Goal: Transaction & Acquisition: Purchase product/service

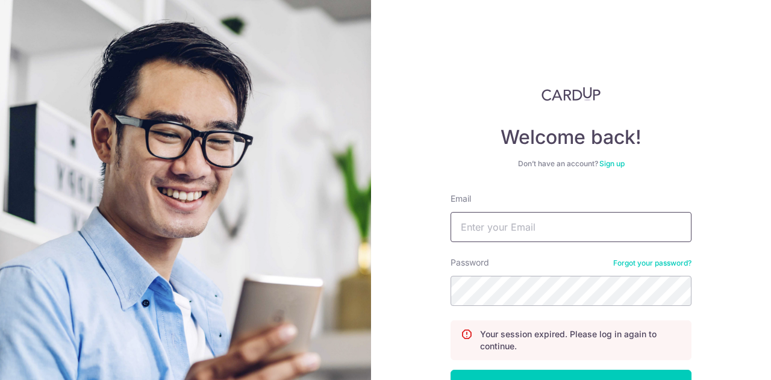
drag, startPoint x: 0, startPoint y: 0, endPoint x: 521, endPoint y: 213, distance: 562.5
click at [521, 213] on input "Email" at bounding box center [571, 227] width 241 height 30
type input "[EMAIL_ADDRESS][DOMAIN_NAME]"
click at [451, 370] on button "Log in" at bounding box center [571, 385] width 241 height 30
click at [520, 234] on input "Email" at bounding box center [571, 227] width 241 height 30
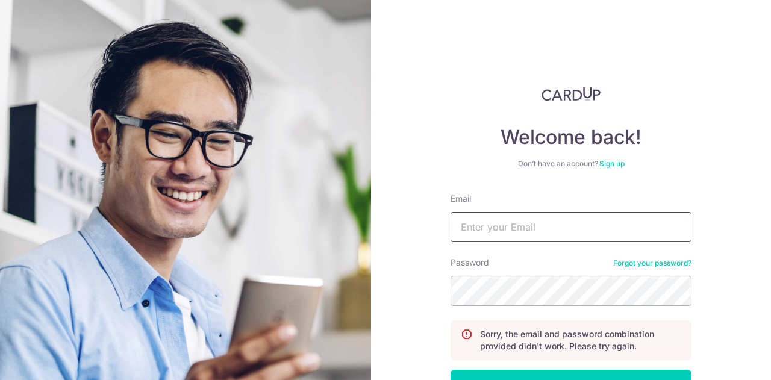
type input "[EMAIL_ADDRESS][DOMAIN_NAME]"
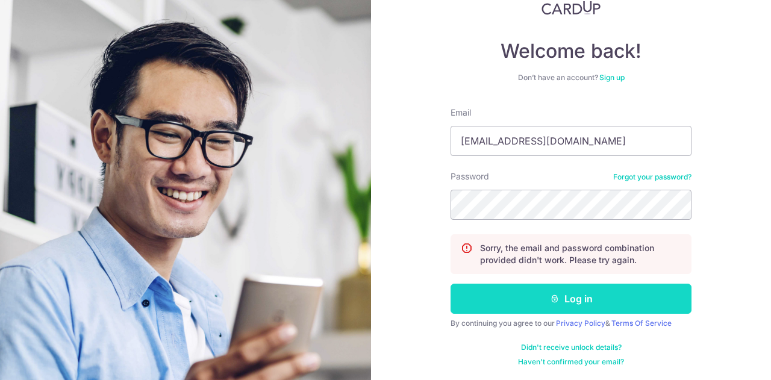
click at [533, 291] on button "Log in" at bounding box center [571, 299] width 241 height 30
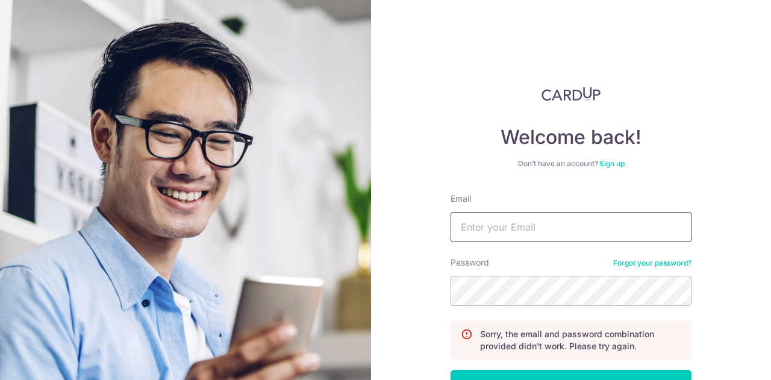
click at [495, 221] on input "Email" at bounding box center [571, 227] width 241 height 30
type input "[EMAIL_ADDRESS][DOMAIN_NAME]"
click at [624, 266] on link "Forgot your password?" at bounding box center [653, 264] width 78 height 10
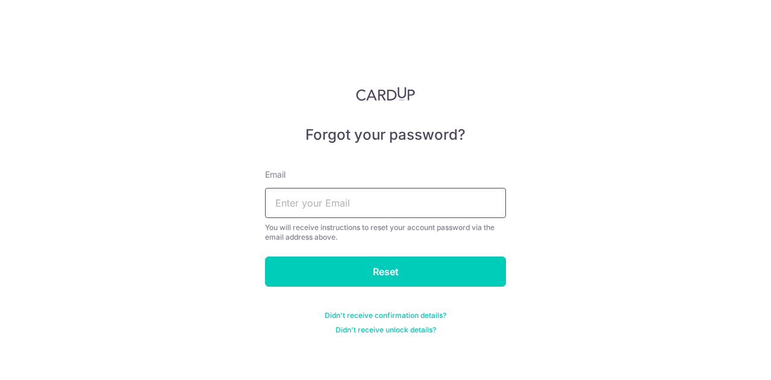
click at [362, 207] on input "text" at bounding box center [385, 203] width 241 height 30
type input "cedricquah@hotmail.com"
click at [359, 266] on input "Reset" at bounding box center [385, 272] width 241 height 30
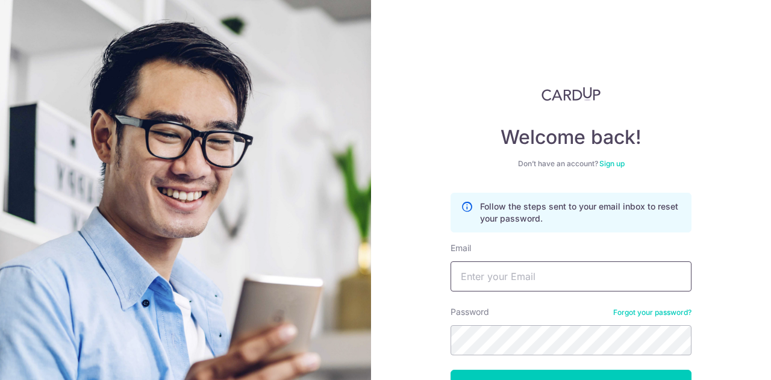
click at [499, 276] on input "Email" at bounding box center [571, 277] width 241 height 30
type input "[EMAIL_ADDRESS][DOMAIN_NAME]"
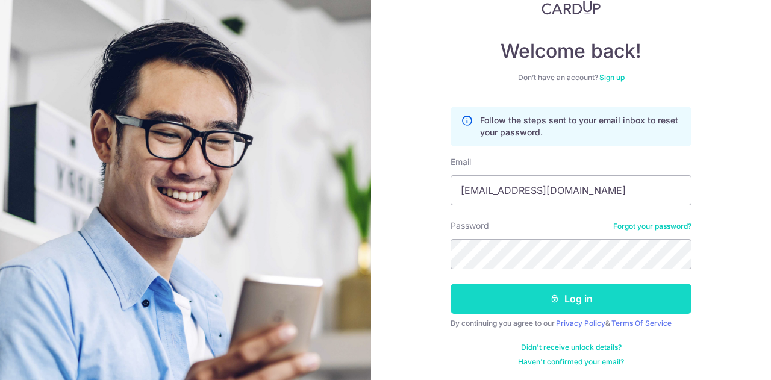
click at [526, 296] on button "Log in" at bounding box center [571, 299] width 241 height 30
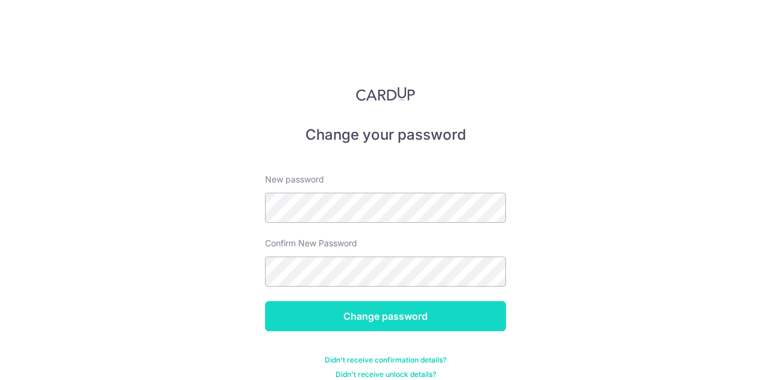
click at [378, 320] on input "Change password" at bounding box center [385, 316] width 241 height 30
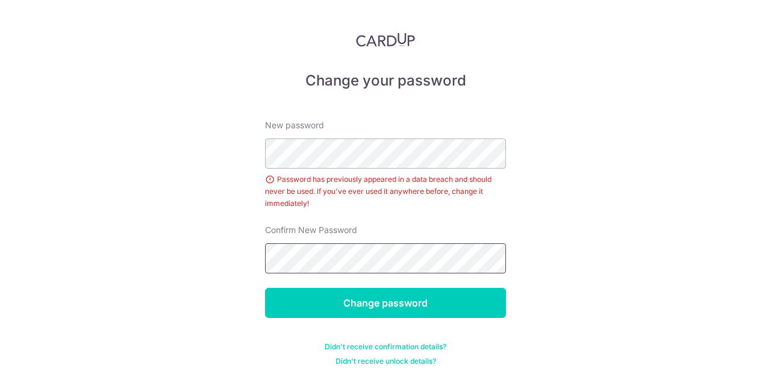
click at [265, 288] on input "Change password" at bounding box center [385, 303] width 241 height 30
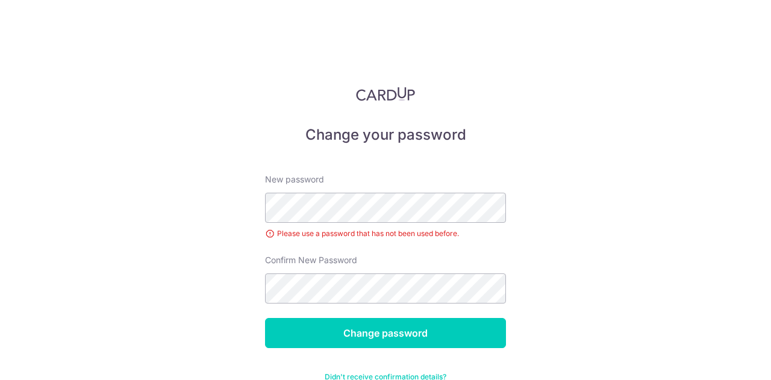
scroll to position [30, 0]
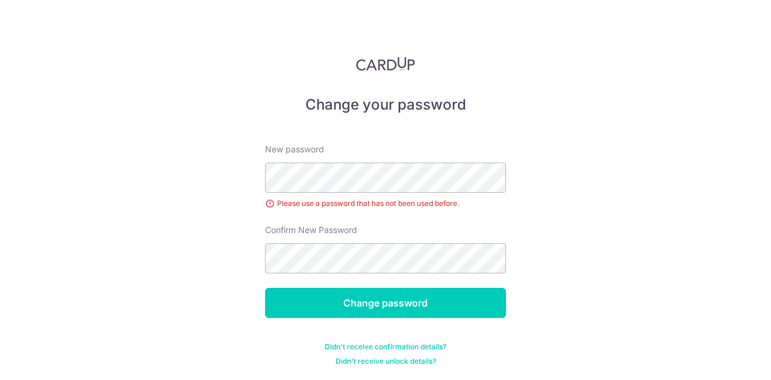
click at [356, 158] on div "New password Please use a password that has not been used before." at bounding box center [385, 176] width 241 height 66
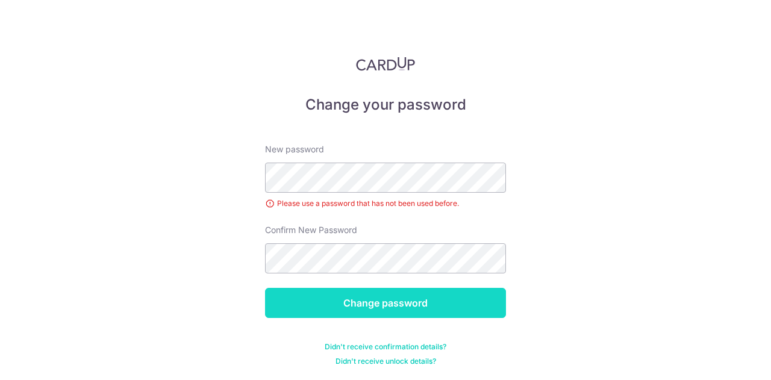
click at [396, 310] on input "Change password" at bounding box center [385, 303] width 241 height 30
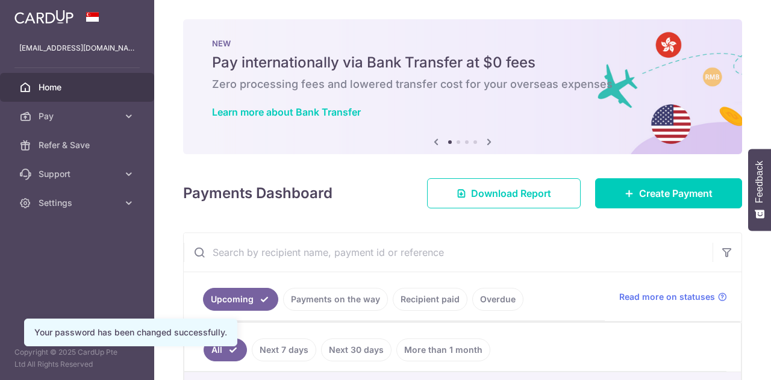
scroll to position [34, 0]
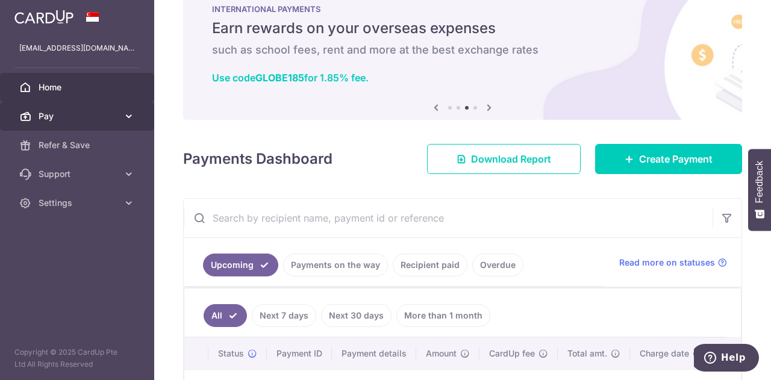
click at [68, 118] on span "Pay" at bounding box center [79, 116] width 80 height 12
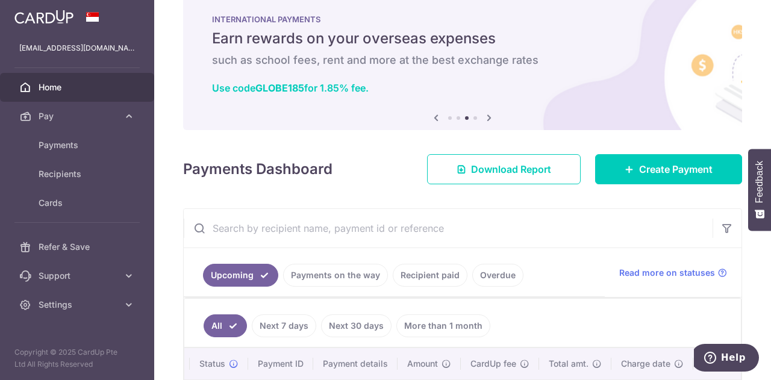
scroll to position [22, 0]
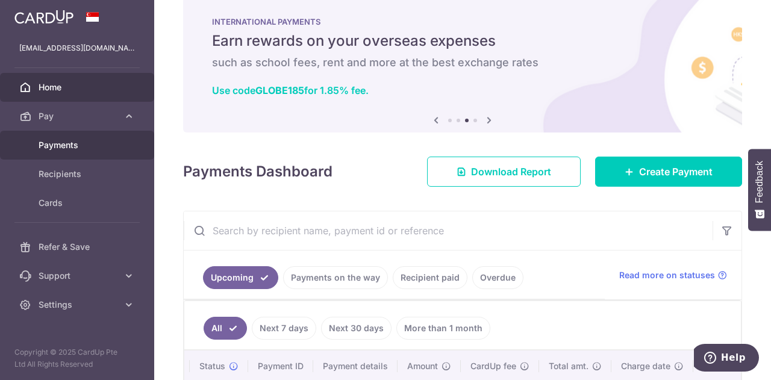
click at [60, 150] on span "Payments" at bounding box center [79, 145] width 80 height 12
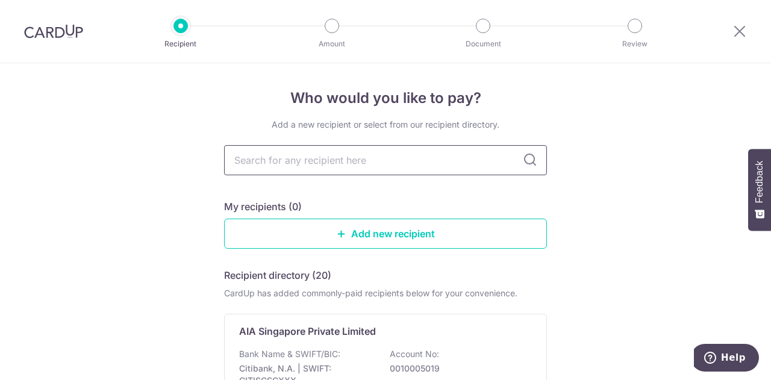
drag, startPoint x: 0, startPoint y: 0, endPoint x: 355, endPoint y: 165, distance: 391.5
click at [355, 165] on input "text" at bounding box center [385, 160] width 323 height 30
click at [743, 34] on icon at bounding box center [740, 31] width 14 height 15
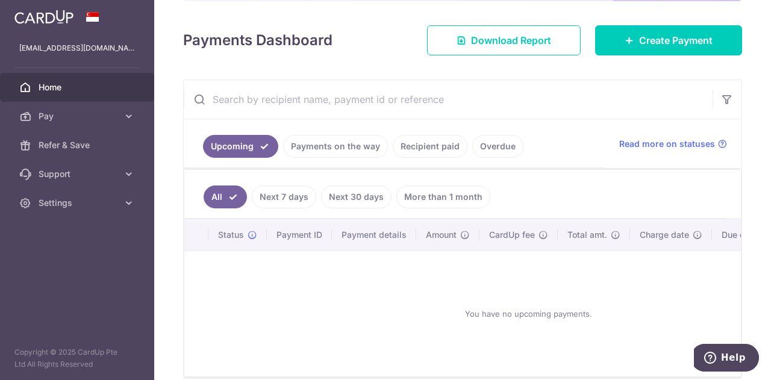
scroll to position [147, 0]
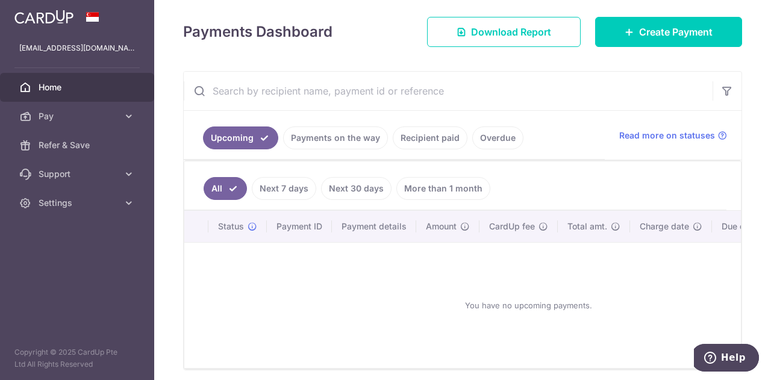
click at [440, 130] on link "Recipient paid" at bounding box center [430, 138] width 75 height 23
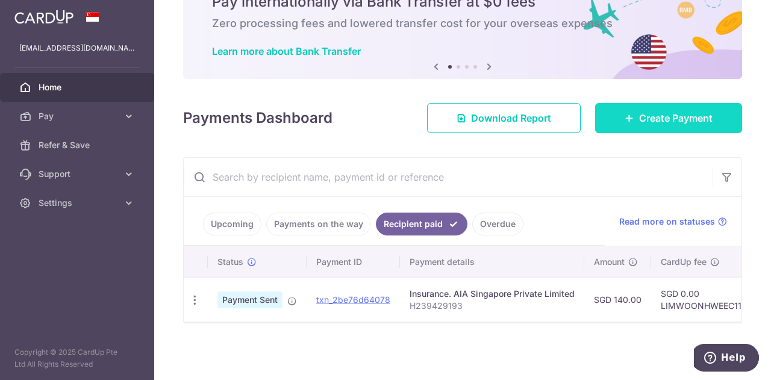
click at [636, 123] on link "Create Payment" at bounding box center [668, 118] width 147 height 30
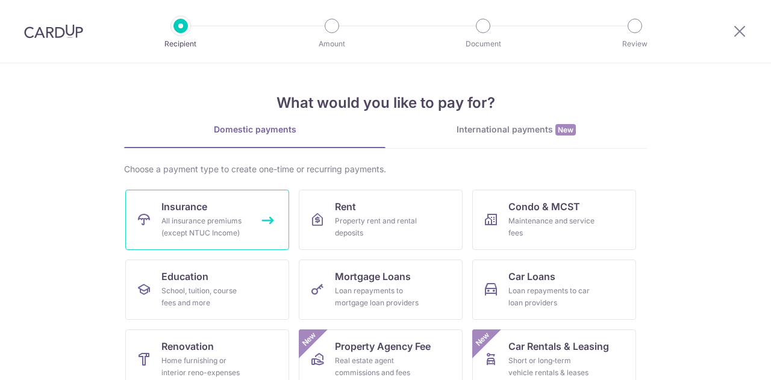
click at [207, 203] on link "Insurance All insurance premiums (except NTUC Income)" at bounding box center [207, 220] width 164 height 60
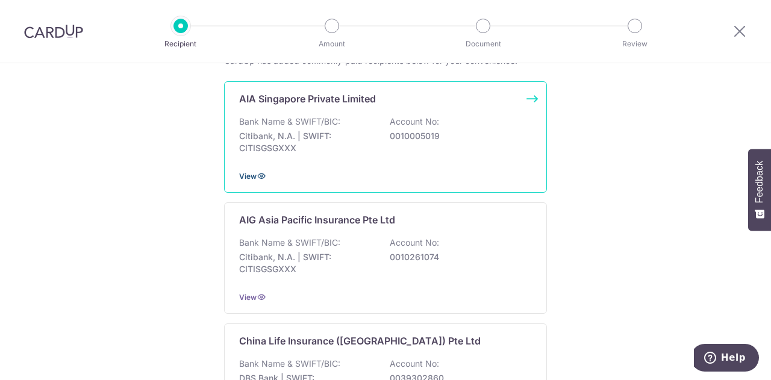
scroll to position [187, 0]
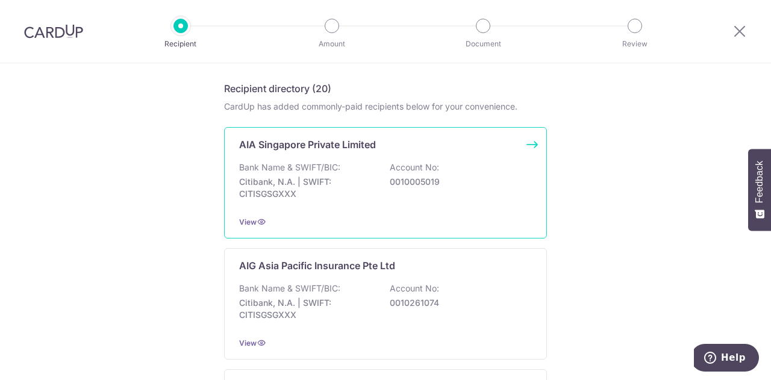
click at [383, 182] on div "Bank Name & SWIFT/BIC: Citibank, N.A. | SWIFT: CITISGSGXXX Account No: 00100050…" at bounding box center [385, 184] width 293 height 45
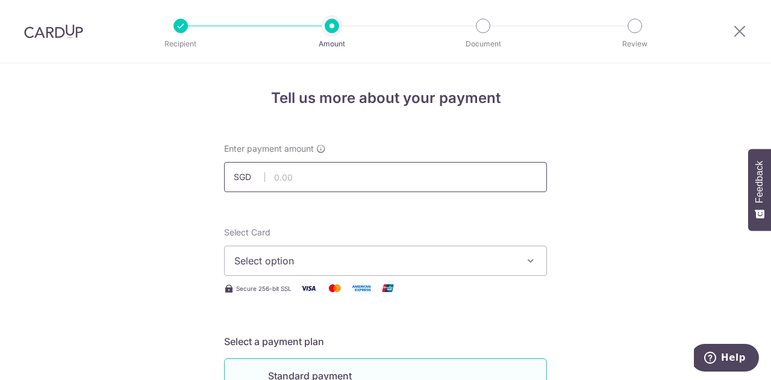
click at [370, 177] on input "text" at bounding box center [385, 177] width 323 height 30
type input "999.60"
click at [329, 261] on span "Select option" at bounding box center [374, 261] width 281 height 14
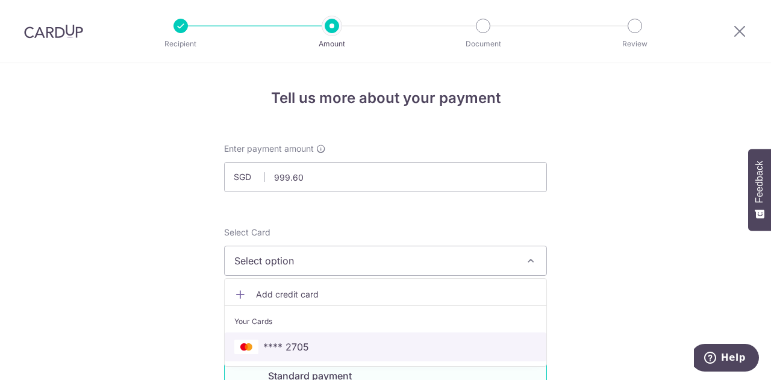
click at [298, 340] on span "**** 2705" at bounding box center [286, 347] width 46 height 14
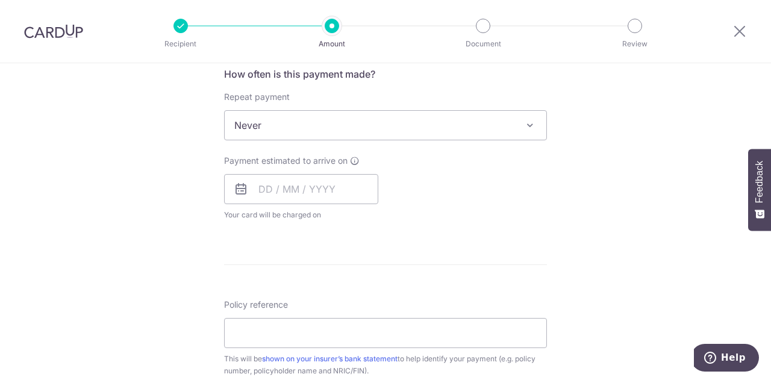
scroll to position [471, 0]
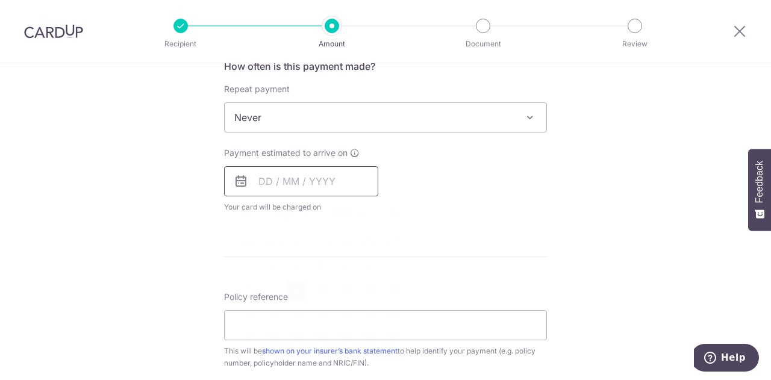
click at [257, 171] on input "text" at bounding box center [301, 181] width 154 height 30
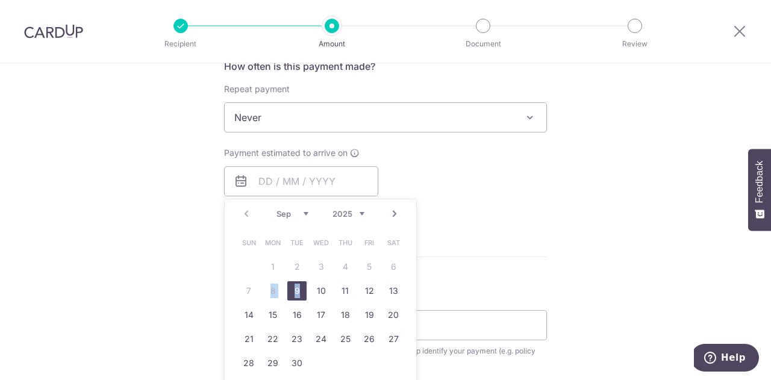
drag, startPoint x: 269, startPoint y: 288, endPoint x: 299, endPoint y: 290, distance: 30.2
click at [299, 290] on table "Sun Mon Tue Wed Thu Fri Sat 1 2 3 4 5 6 7 8 9 10 11 12 13 14 15 16 17 18 19 20 …" at bounding box center [321, 303] width 169 height 145
drag, startPoint x: 377, startPoint y: 258, endPoint x: 290, endPoint y: 288, distance: 91.7
click at [290, 288] on table "Sun Mon Tue Wed Thu Fri Sat 1 2 3 4 5 6 7 8 9 10 11 12 13 14 15 16 17 18 19 20 …" at bounding box center [321, 303] width 169 height 145
click at [290, 288] on link "9" at bounding box center [297, 290] width 19 height 19
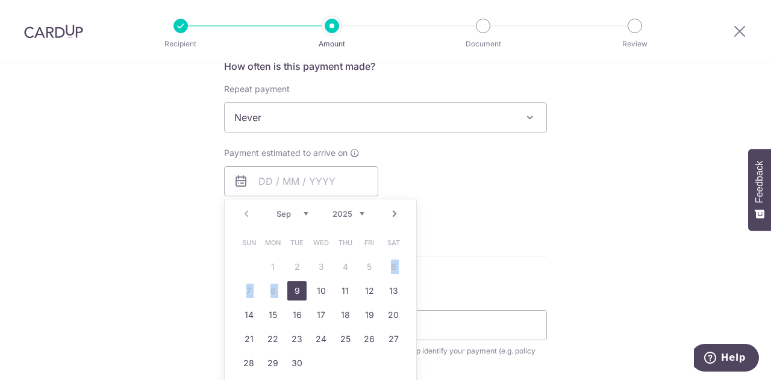
type input "[DATE]"
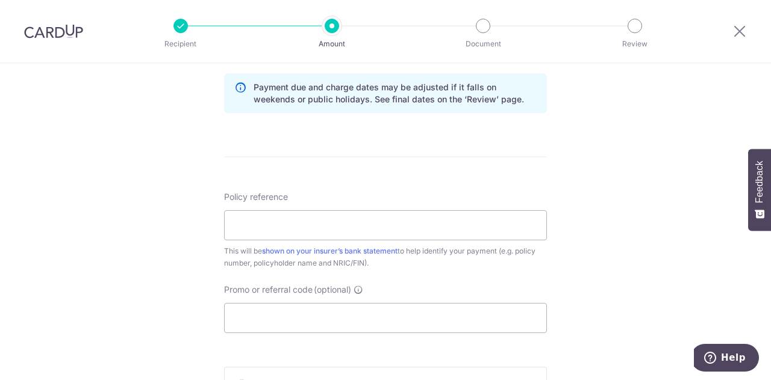
scroll to position [623, 0]
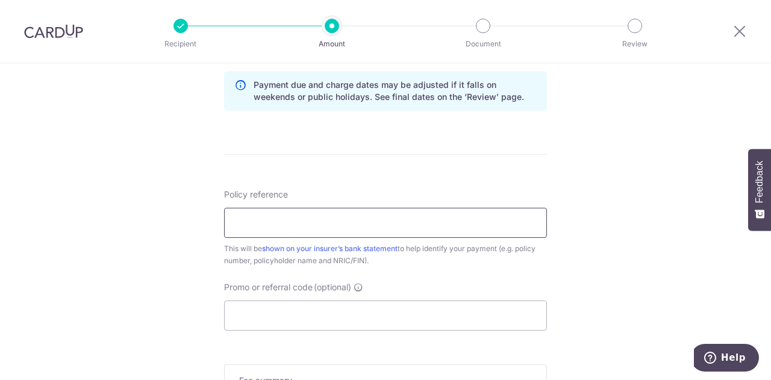
click at [322, 224] on input "Policy reference" at bounding box center [385, 223] width 323 height 30
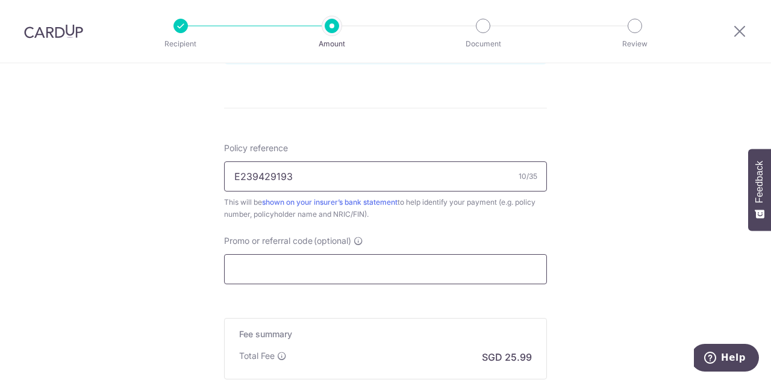
scroll to position [673, 0]
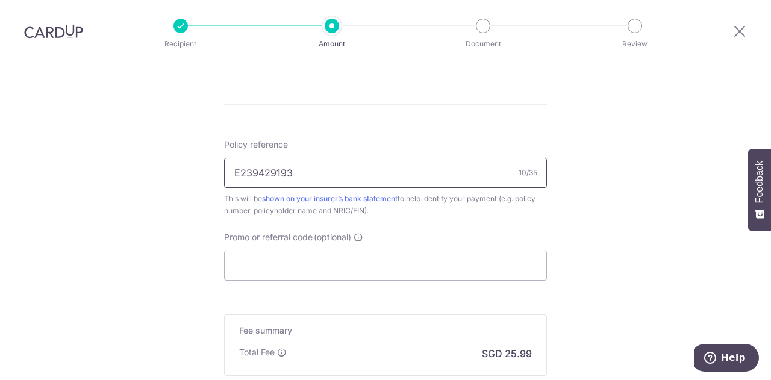
type input "E239429193"
click at [301, 260] on input "Promo or referral code (optional)" at bounding box center [385, 266] width 323 height 30
type input "p"
type input "f"
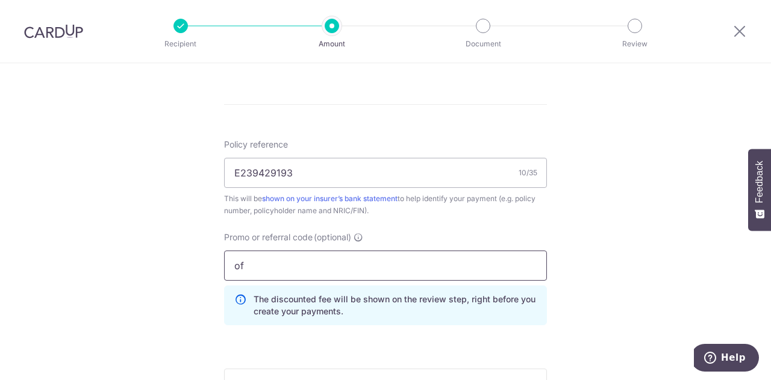
type input "o"
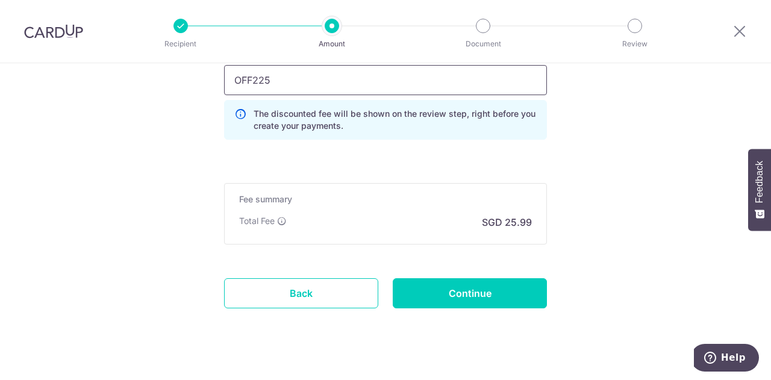
scroll to position [873, 0]
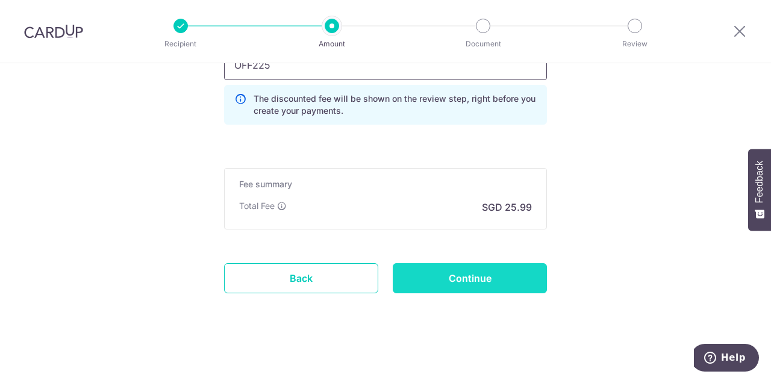
type input "OFF225"
click at [445, 283] on input "Continue" at bounding box center [470, 278] width 154 height 30
type input "Create Schedule"
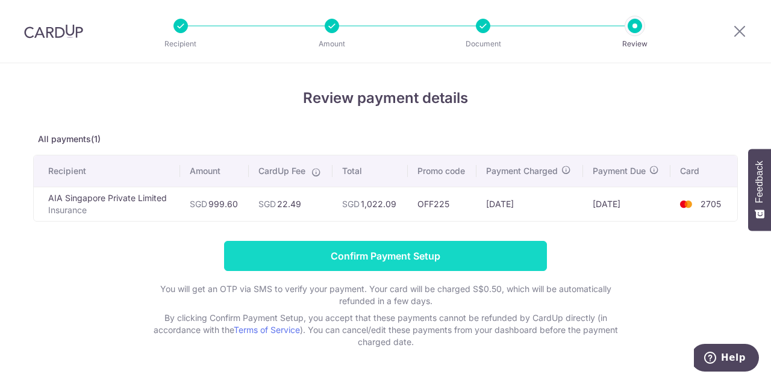
click at [334, 252] on input "Confirm Payment Setup" at bounding box center [385, 256] width 323 height 30
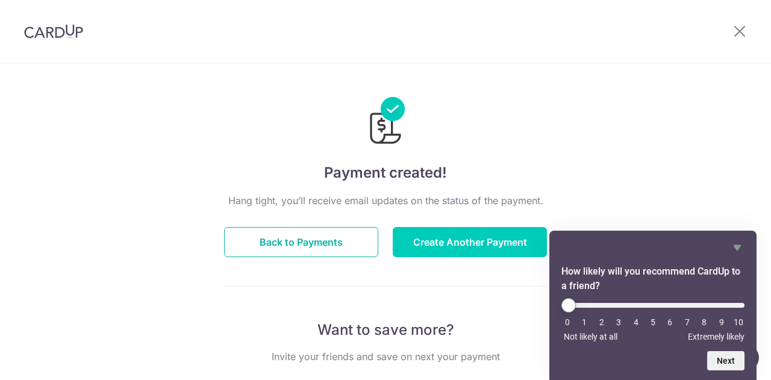
click at [334, 252] on button "Back to Payments" at bounding box center [301, 242] width 154 height 30
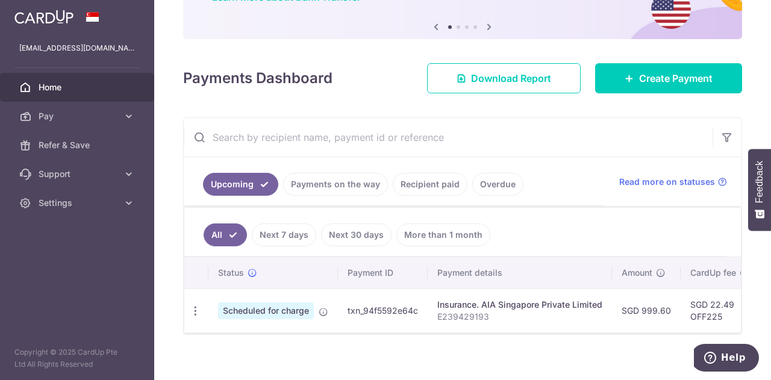
scroll to position [128, 0]
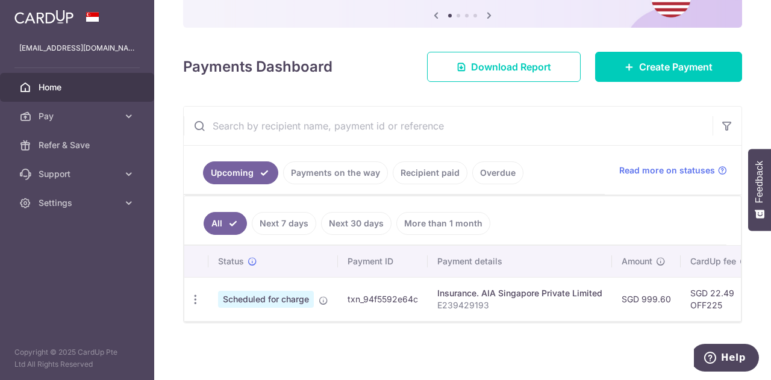
click at [421, 170] on link "Recipient paid" at bounding box center [430, 173] width 75 height 23
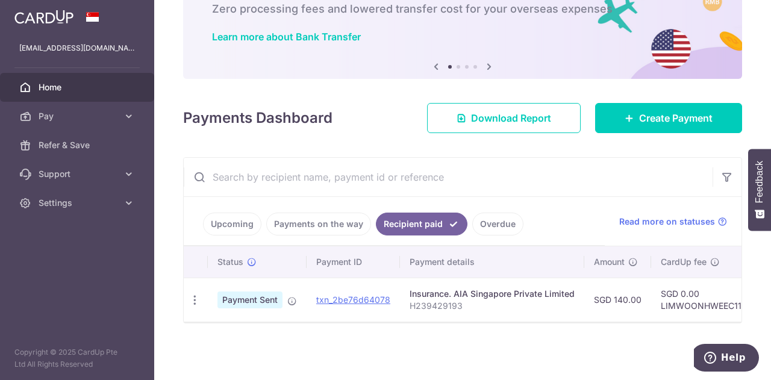
scroll to position [78, 0]
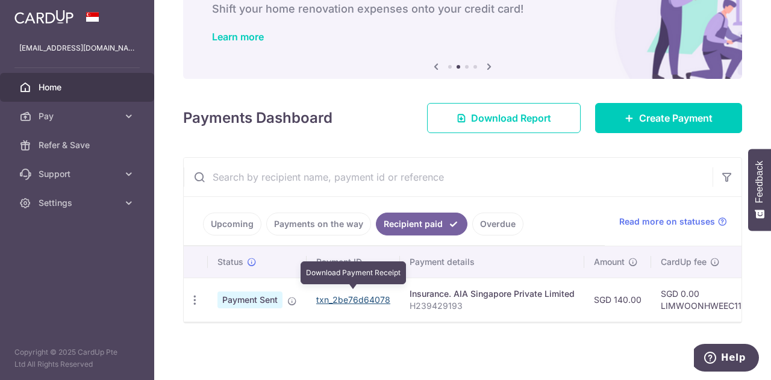
click at [345, 295] on link "txn_2be76d64078" at bounding box center [353, 300] width 74 height 10
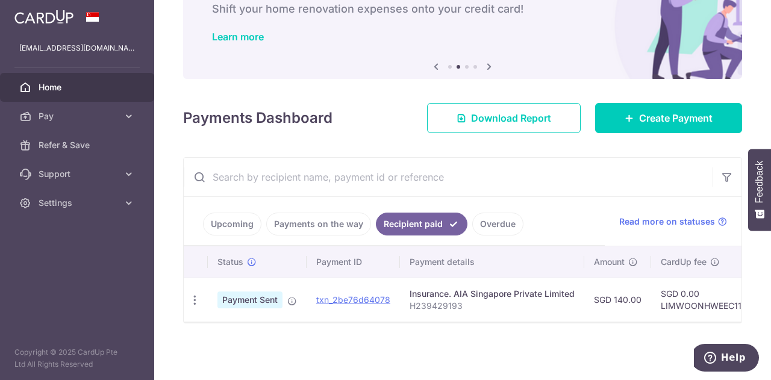
click at [241, 216] on link "Upcoming" at bounding box center [232, 224] width 58 height 23
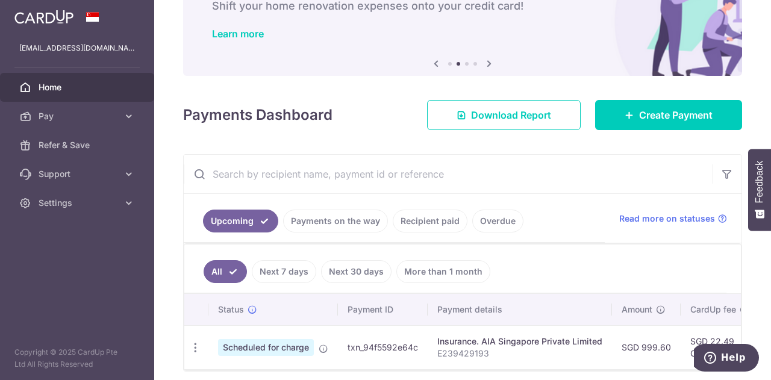
scroll to position [128, 0]
